Goal: Task Accomplishment & Management: Manage account settings

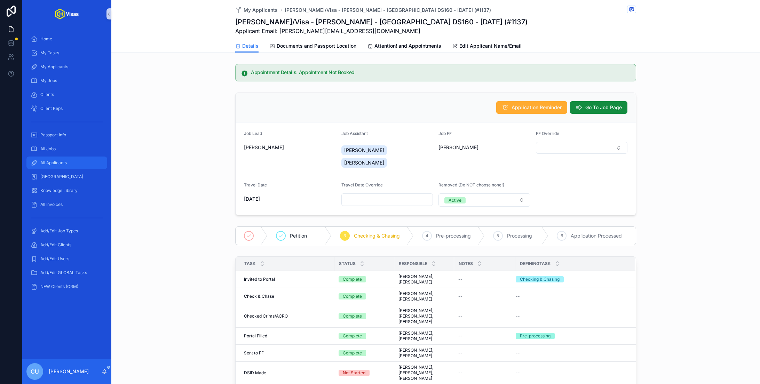
scroll to position [299, 0]
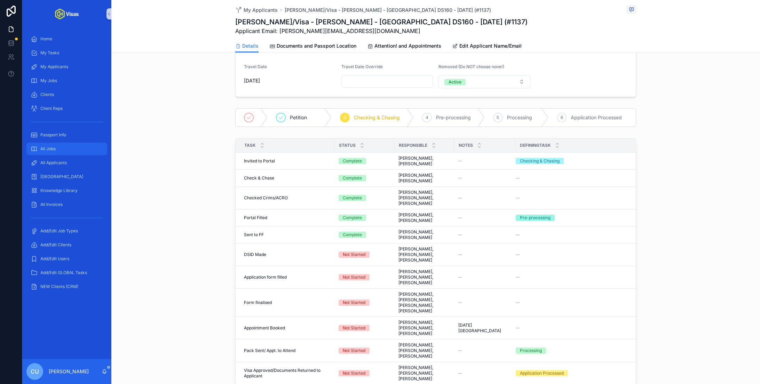
click at [65, 152] on div "All Jobs" at bounding box center [67, 148] width 72 height 11
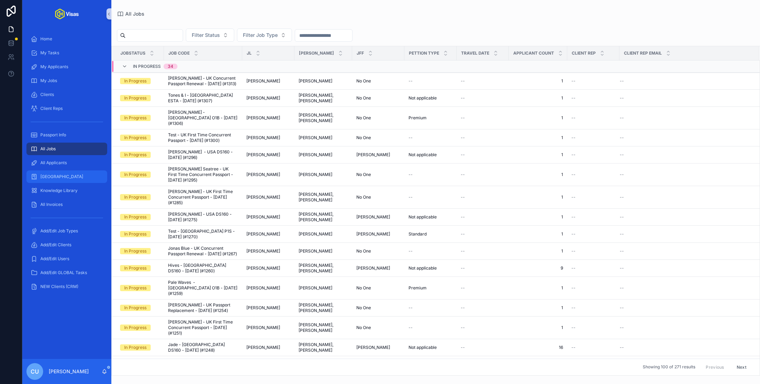
click at [73, 173] on div "[GEOGRAPHIC_DATA]" at bounding box center [67, 176] width 72 height 11
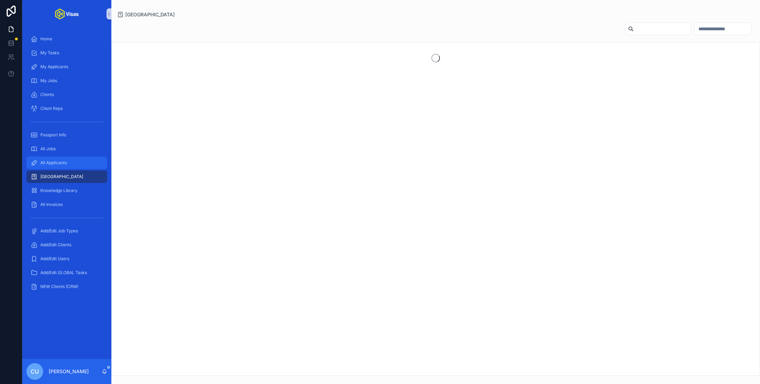
click at [58, 165] on span "All Applicants" at bounding box center [53, 163] width 26 height 6
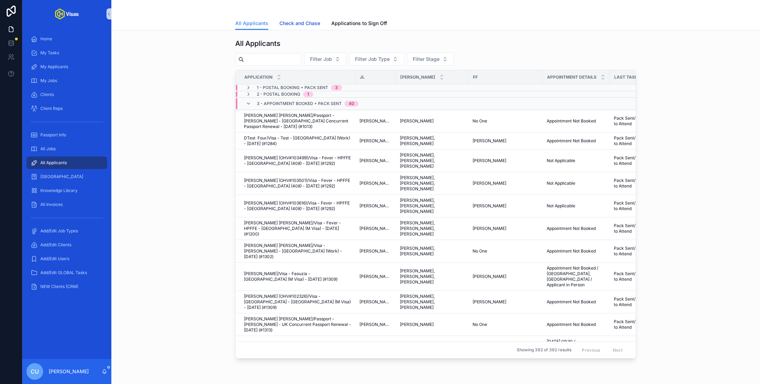
click at [297, 26] on span "Check and Chase" at bounding box center [300, 23] width 41 height 7
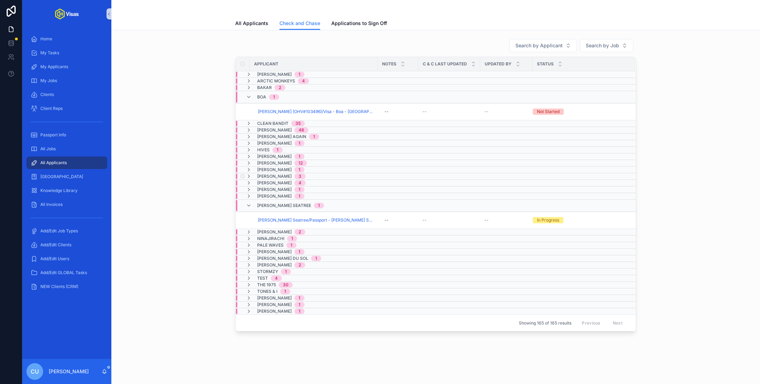
click at [271, 174] on span "Jonas Blue" at bounding box center [274, 177] width 34 height 6
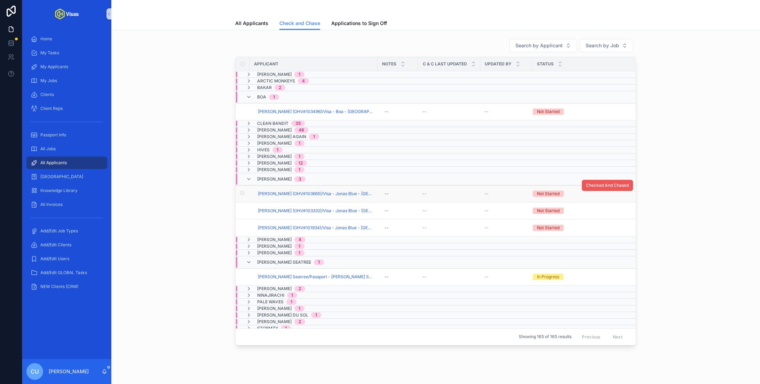
click at [603, 184] on span "Checked And Chased" at bounding box center [607, 186] width 43 height 6
click at [607, 203] on button "Checked And Chased" at bounding box center [607, 202] width 51 height 11
click at [599, 220] on span "Checked And Chased" at bounding box center [607, 220] width 43 height 6
click at [287, 194] on span "Bryson Gamble (OHV#103665)/Visa - Jonas Blue - China (Z Visa) - Sep/25 (#1312)" at bounding box center [316, 194] width 116 height 6
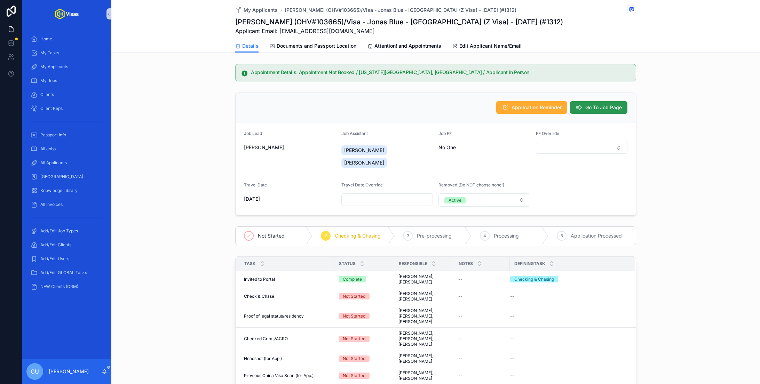
click at [587, 108] on span "Go To Job Page" at bounding box center [604, 107] width 37 height 7
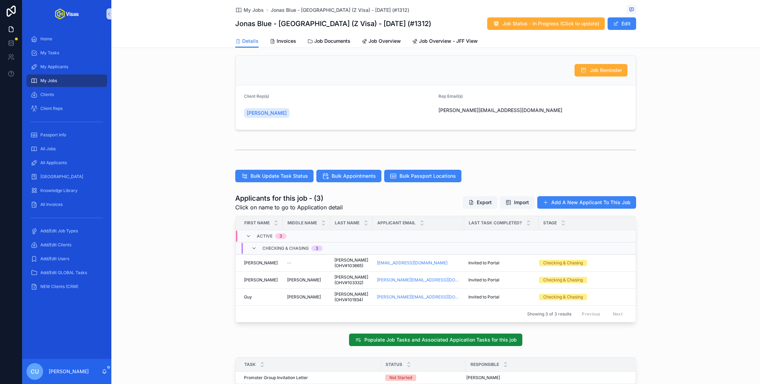
scroll to position [80, 0]
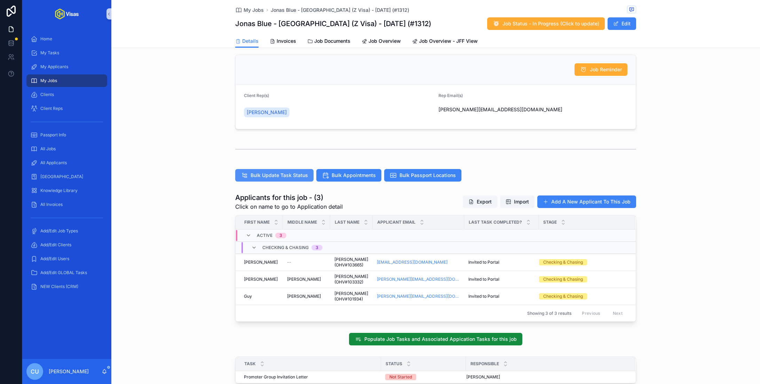
click at [269, 177] on span "Bulk Update Task Status" at bounding box center [279, 175] width 57 height 7
click at [198, 88] on div "Job Reminder Client Rep(s) Lee Mitchell Rep Email(s) lee@tourcloud.co.uk" at bounding box center [435, 92] width 649 height 80
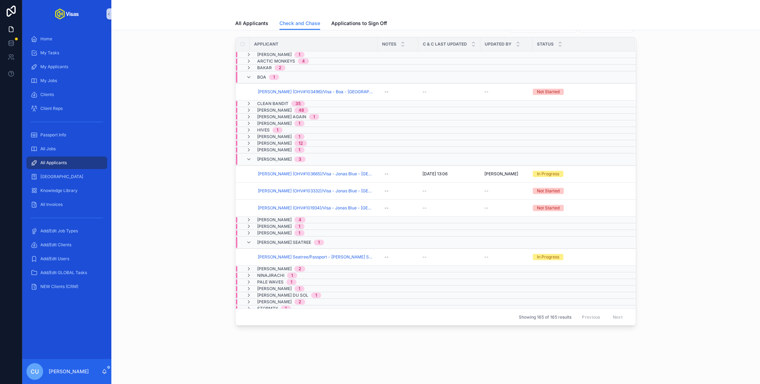
scroll to position [19, 0]
click at [622, 178] on button "Checked And Chased" at bounding box center [607, 183] width 51 height 11
click at [271, 159] on span "Jonas Blue" at bounding box center [274, 160] width 34 height 6
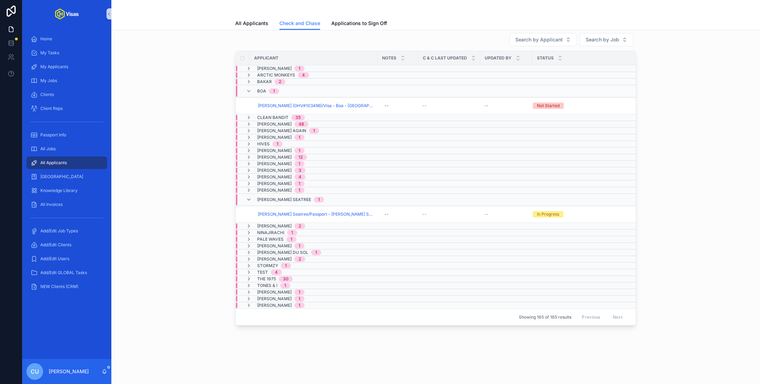
scroll to position [2, 0]
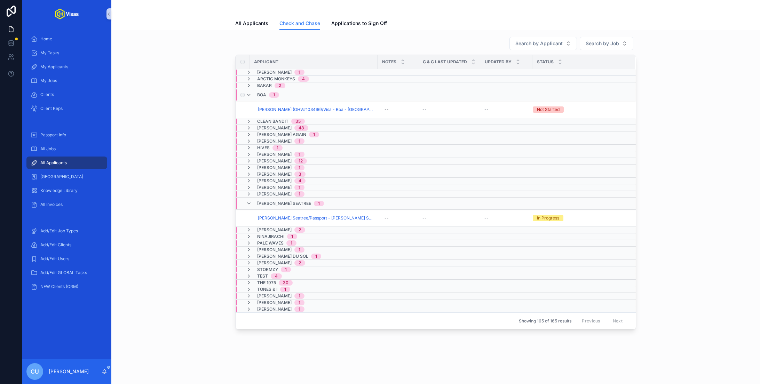
click at [289, 93] on div "Boa 1" at bounding box center [358, 94] width 244 height 11
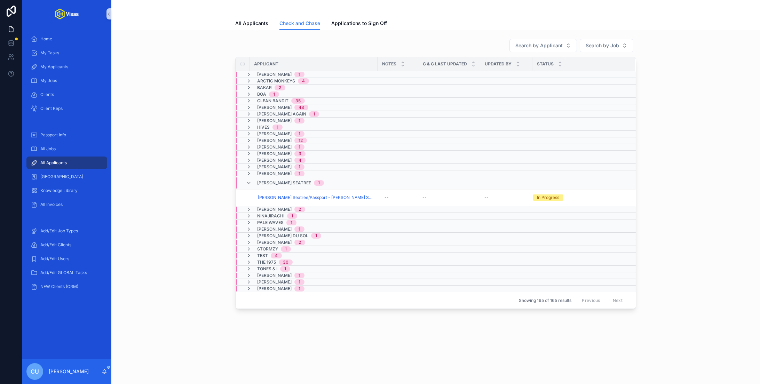
scroll to position [0, 0]
click at [269, 180] on span "Morgan Seatree" at bounding box center [284, 183] width 54 height 6
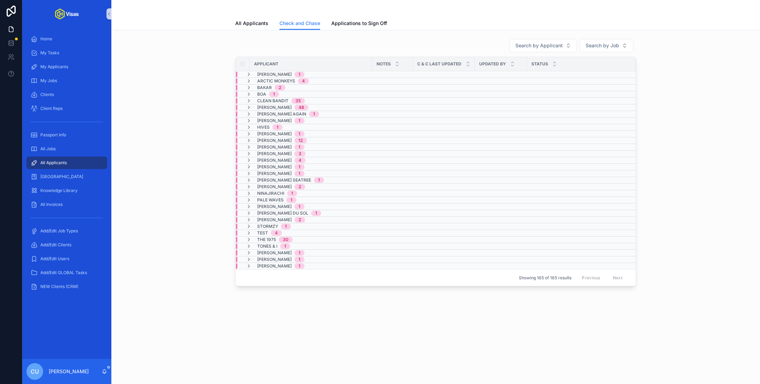
click at [270, 264] on table "Applicant Notes C & C Last Updated Updated By Status Aamir Riaz 1 Arctic Monkey…" at bounding box center [436, 163] width 400 height 212
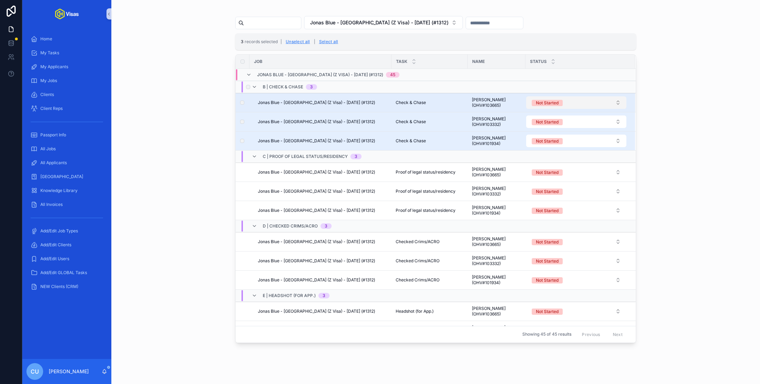
click at [592, 97] on button "Not Started" at bounding box center [576, 102] width 100 height 13
click at [618, 172] on button "Use setting" at bounding box center [618, 174] width 11 height 6
click at [602, 150] on div "In Progress" at bounding box center [576, 150] width 97 height 10
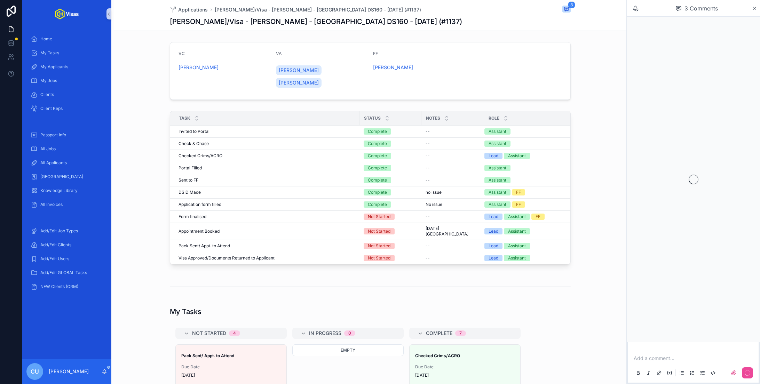
click at [655, 360] on p "scrollable content" at bounding box center [695, 358] width 122 height 7
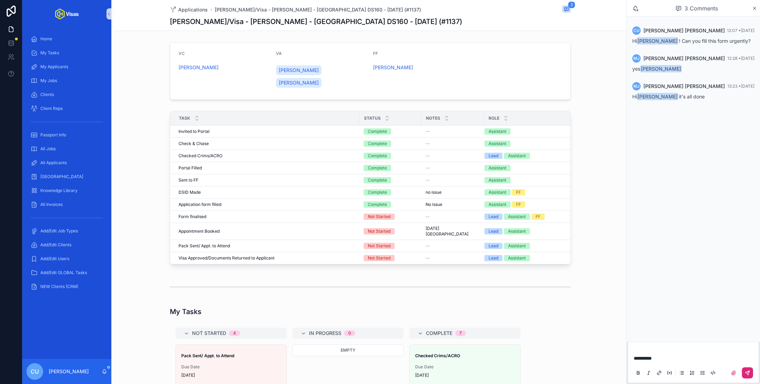
click at [753, 374] on button "scrollable content" at bounding box center [747, 373] width 11 height 11
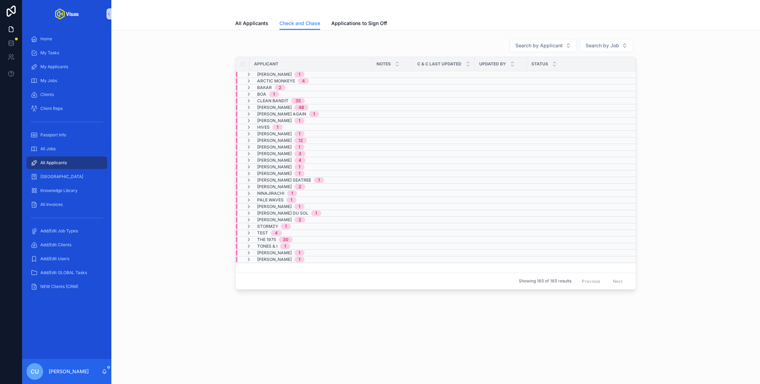
click at [82, 164] on div "All Applicants" at bounding box center [67, 162] width 72 height 11
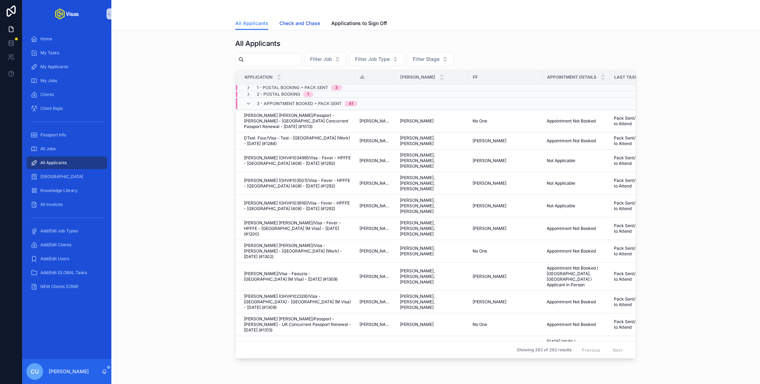
click at [303, 29] on link "Check and Chase" at bounding box center [300, 24] width 41 height 14
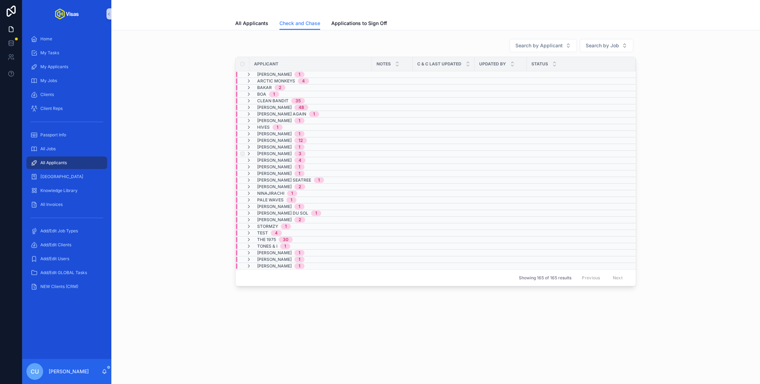
click at [273, 152] on span "Jonas Blue" at bounding box center [274, 154] width 34 height 6
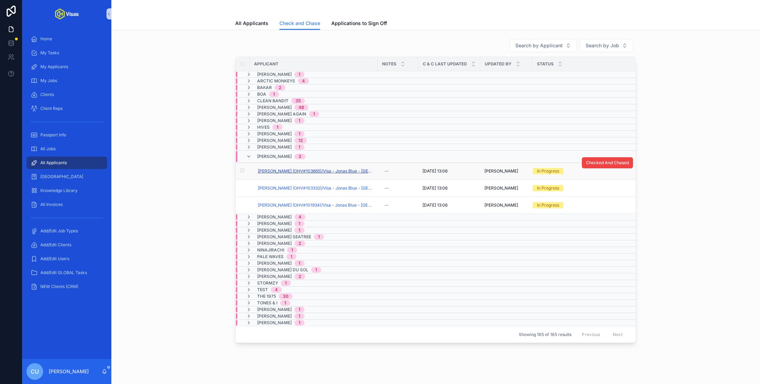
click at [303, 171] on span "Bryson Gamble (OHV#103665)/Visa - Jonas Blue - China (Z Visa) - Sep/25 (#1312)" at bounding box center [316, 172] width 116 height 6
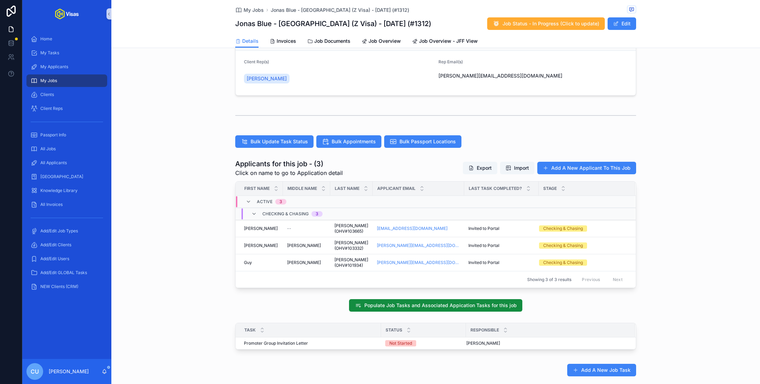
scroll to position [116, 0]
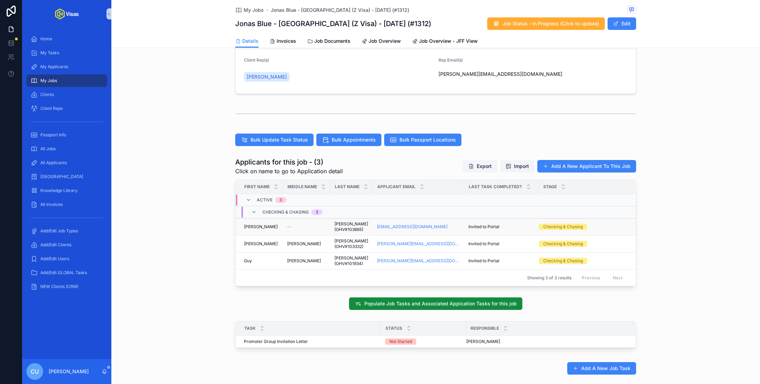
click at [291, 227] on span "--" at bounding box center [289, 227] width 4 height 6
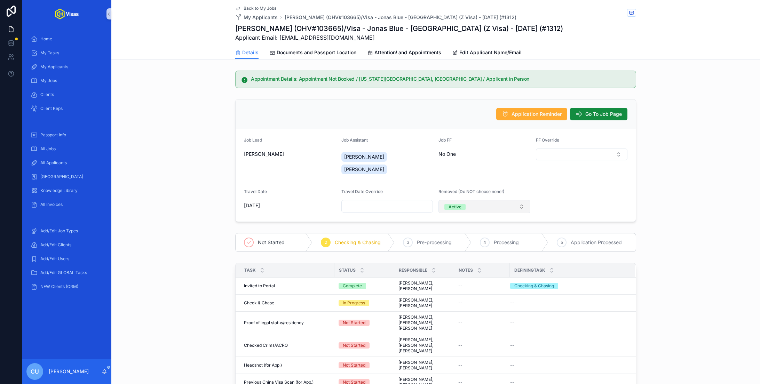
click at [478, 200] on button "Active" at bounding box center [485, 206] width 92 height 13
click at [468, 233] on div "Inactive" at bounding box center [484, 232] width 88 height 10
click at [548, 202] on input "scrollable content" at bounding box center [582, 207] width 91 height 10
type input "**********"
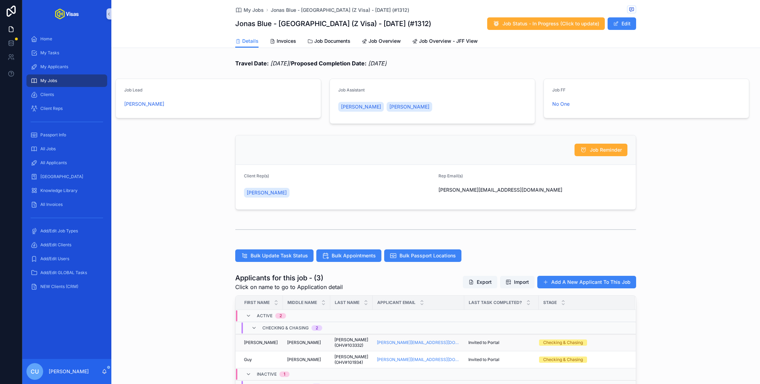
click at [261, 340] on div "Felix Felix" at bounding box center [261, 343] width 35 height 6
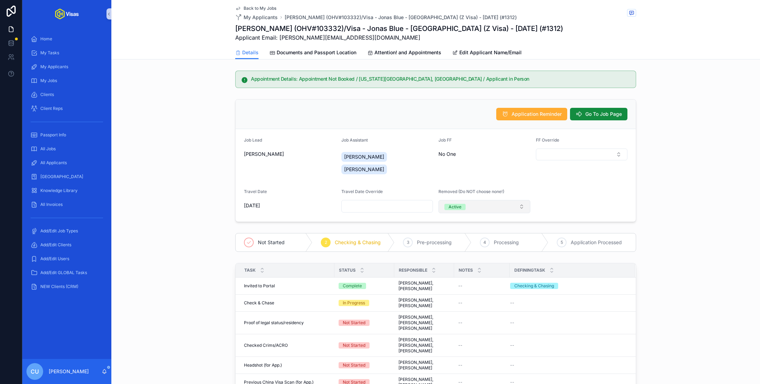
click at [478, 200] on button "Active" at bounding box center [485, 206] width 92 height 13
click at [470, 228] on div "Inactive" at bounding box center [484, 232] width 88 height 10
click at [571, 202] on input "scrollable content" at bounding box center [582, 207] width 91 height 10
type input "**********"
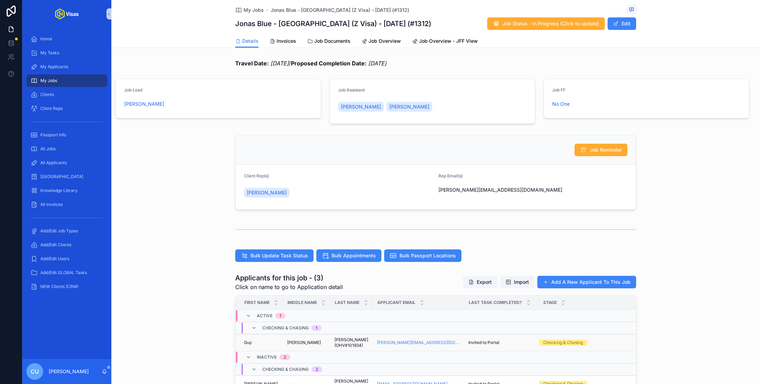
click at [269, 342] on div "Guy Guy" at bounding box center [261, 343] width 35 height 6
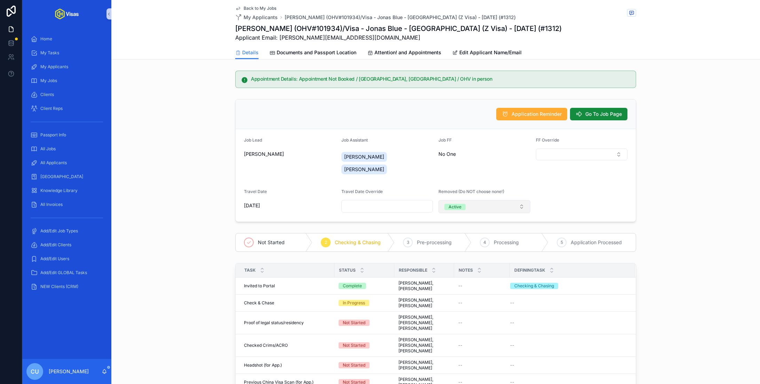
click at [498, 200] on button "Active" at bounding box center [485, 206] width 92 height 13
click at [459, 235] on div "Inactive" at bounding box center [484, 232] width 88 height 10
click at [582, 202] on input "scrollable content" at bounding box center [582, 207] width 91 height 10
type input "**********"
click at [743, 124] on div "**********" at bounding box center [435, 160] width 649 height 128
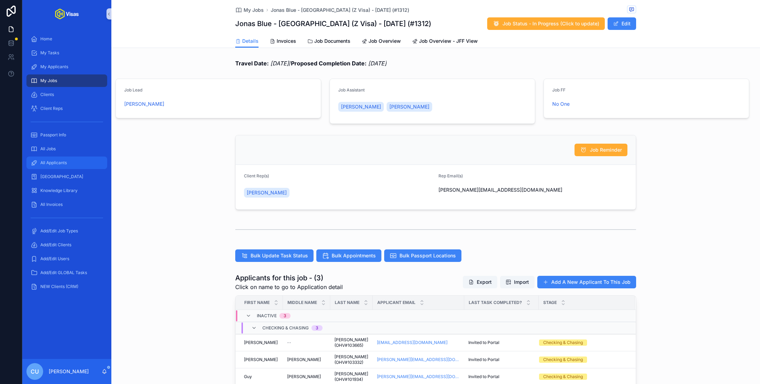
click at [66, 158] on div "All Applicants" at bounding box center [67, 162] width 72 height 11
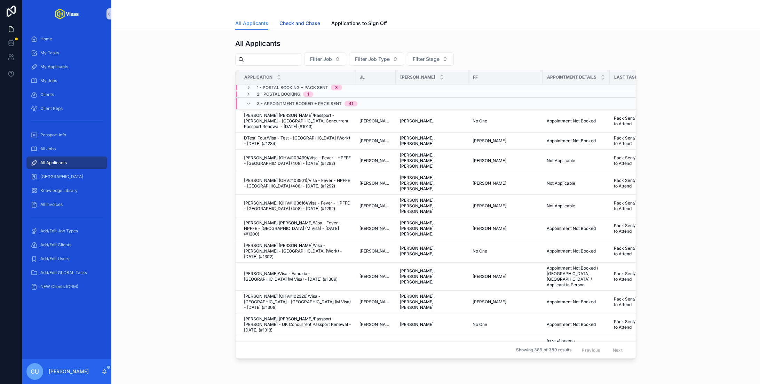
click at [306, 23] on span "Check and Chase" at bounding box center [300, 23] width 41 height 7
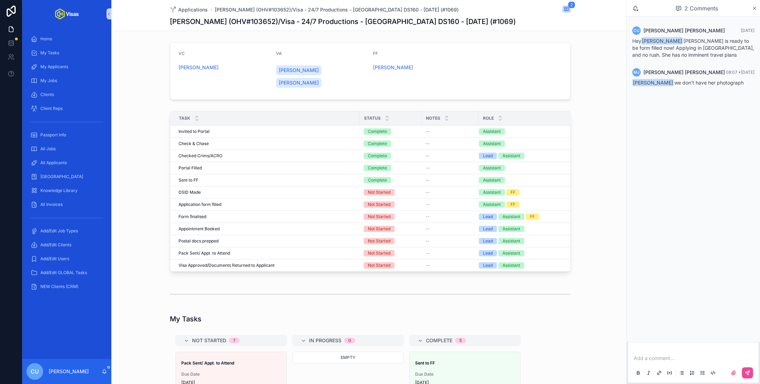
click at [662, 362] on p "scrollable content" at bounding box center [695, 358] width 122 height 7
click at [653, 359] on span "**********" at bounding box center [668, 358] width 69 height 5
click at [653, 358] on span "**********" at bounding box center [680, 358] width 93 height 5
click at [748, 373] on icon "scrollable content" at bounding box center [749, 372] width 2 height 2
